Goal: Task Accomplishment & Management: Use online tool/utility

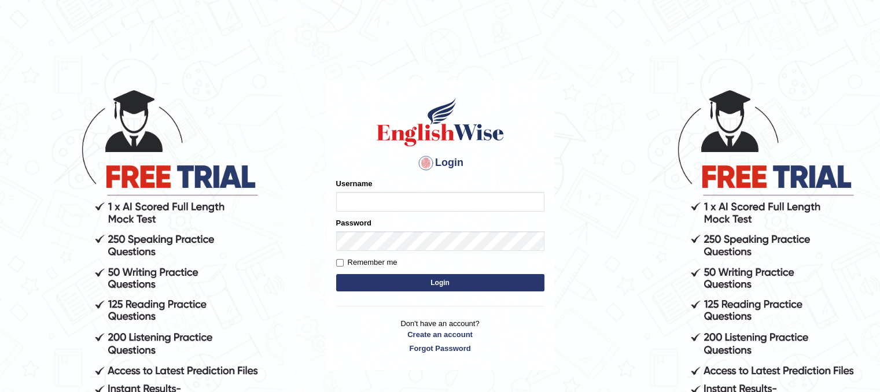
type input "dasunsenevirathna"
click at [400, 279] on button "Login" at bounding box center [440, 282] width 208 height 17
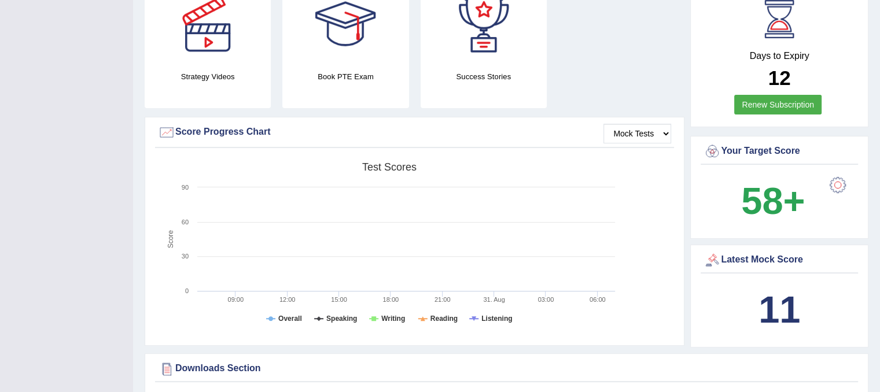
scroll to position [405, 0]
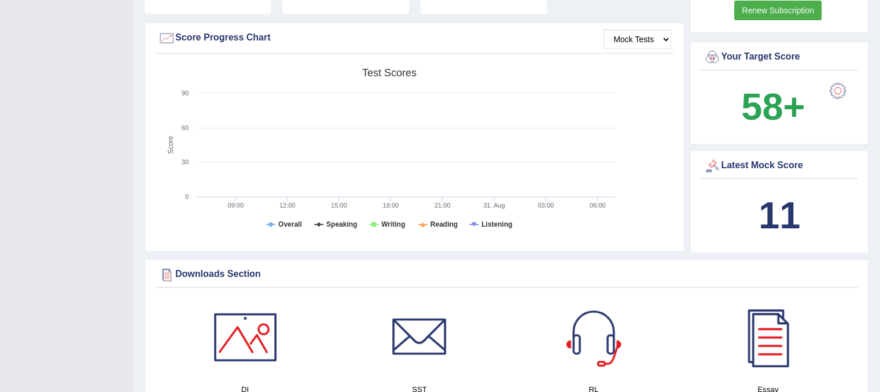
click at [822, 197] on div "11" at bounding box center [780, 216] width 152 height 56
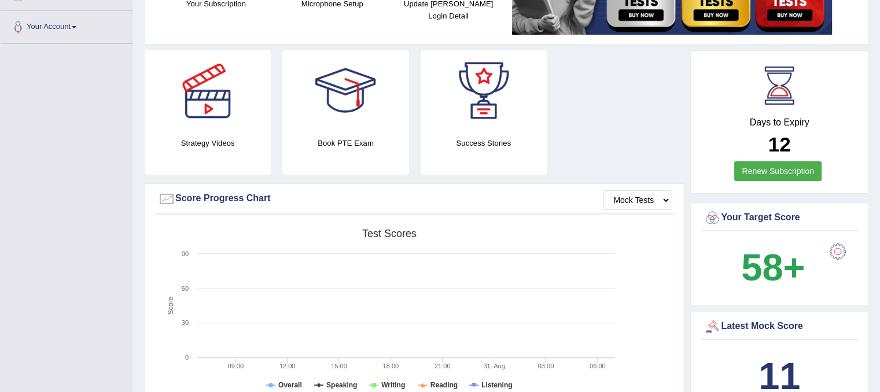
scroll to position [116, 0]
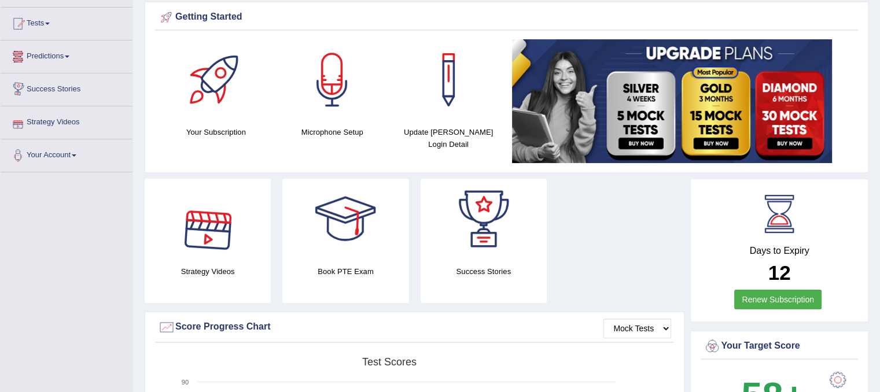
click at [64, 60] on link "Predictions" at bounding box center [67, 55] width 132 height 29
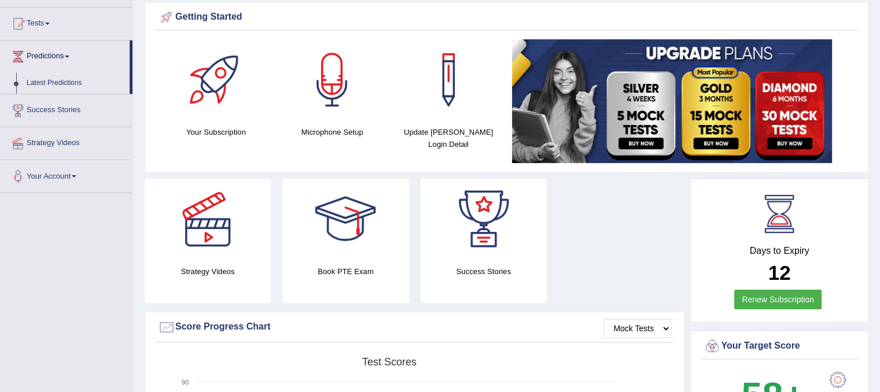
click at [67, 113] on link "Success Stories" at bounding box center [67, 108] width 132 height 29
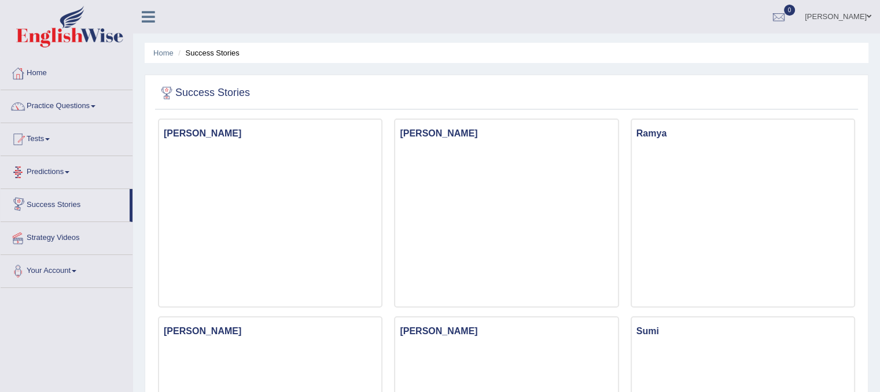
click at [65, 201] on link "Success Stories" at bounding box center [65, 203] width 129 height 29
click at [47, 138] on link "Tests" at bounding box center [67, 137] width 132 height 29
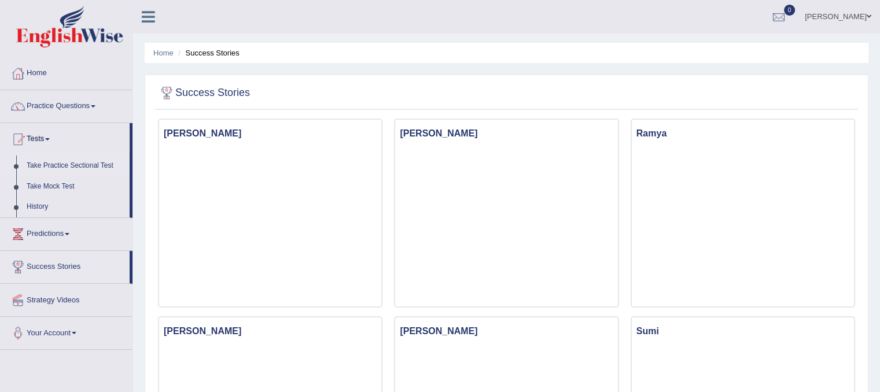
click at [52, 165] on link "Take Practice Sectional Test" at bounding box center [75, 166] width 108 height 21
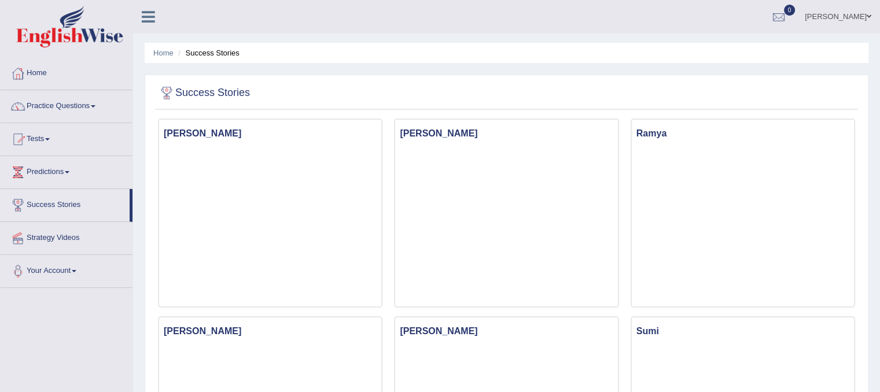
click at [50, 139] on span at bounding box center [47, 139] width 5 height 2
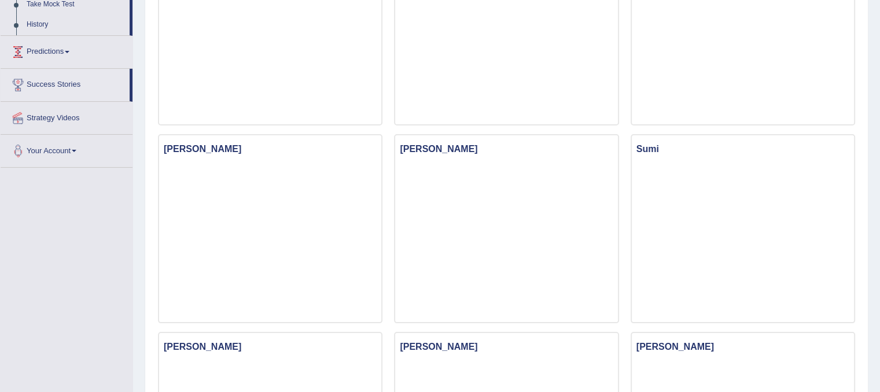
scroll to position [231, 0]
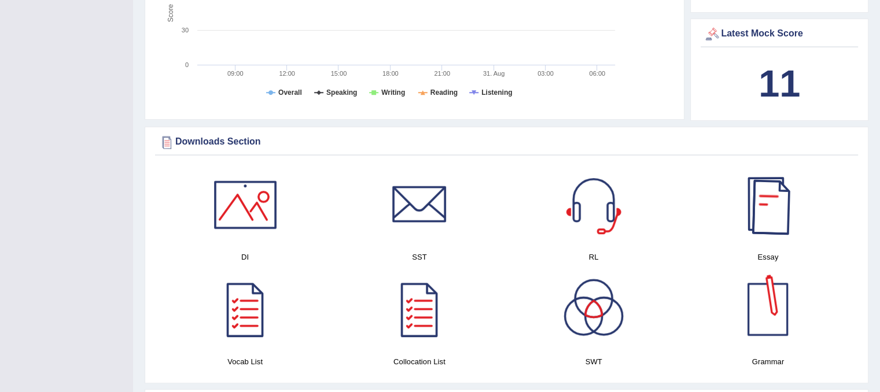
click at [775, 69] on b "11" at bounding box center [780, 83] width 42 height 42
click at [762, 36] on div "Latest Mock Score" at bounding box center [780, 33] width 152 height 17
click at [768, 72] on b "11" at bounding box center [780, 83] width 42 height 42
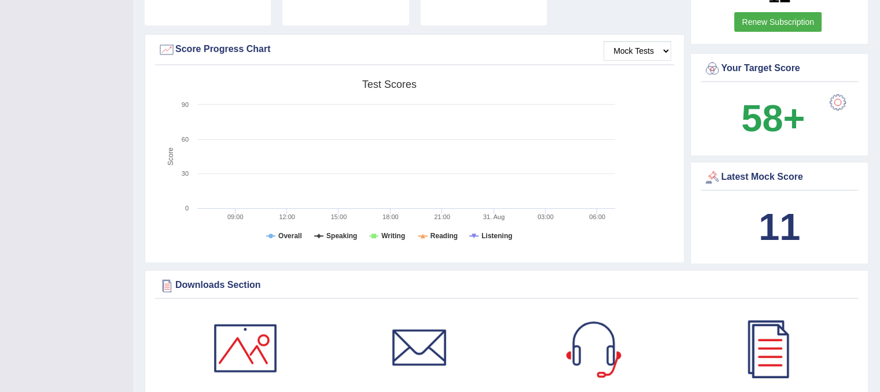
scroll to position [347, 0]
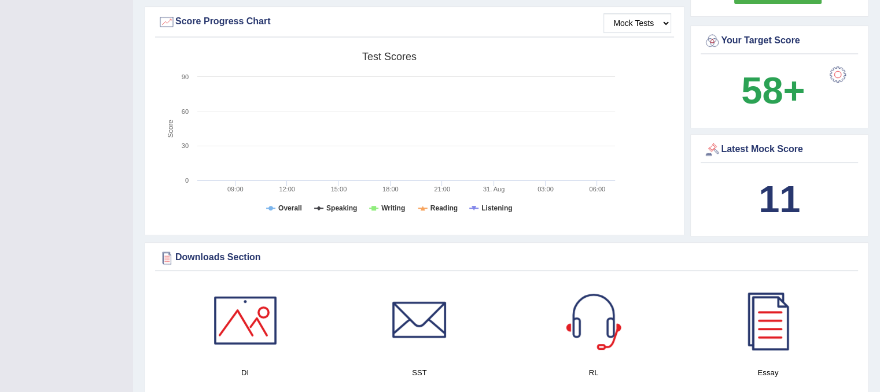
click at [782, 199] on b "11" at bounding box center [780, 199] width 42 height 42
click at [781, 190] on b "11" at bounding box center [780, 199] width 42 height 42
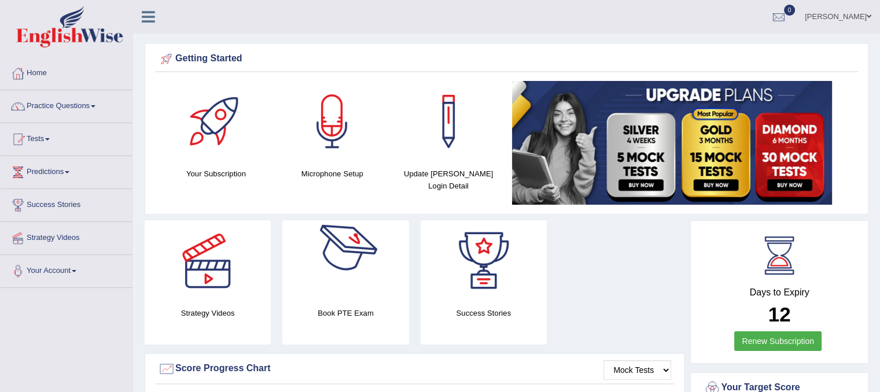
scroll to position [0, 0]
click at [44, 76] on link "Home" at bounding box center [67, 71] width 132 height 29
click at [152, 136] on div "Getting Started Your Subscription Microphone Setup Update [PERSON_NAME] Login D…" at bounding box center [507, 128] width 724 height 171
